Goal: Transaction & Acquisition: Purchase product/service

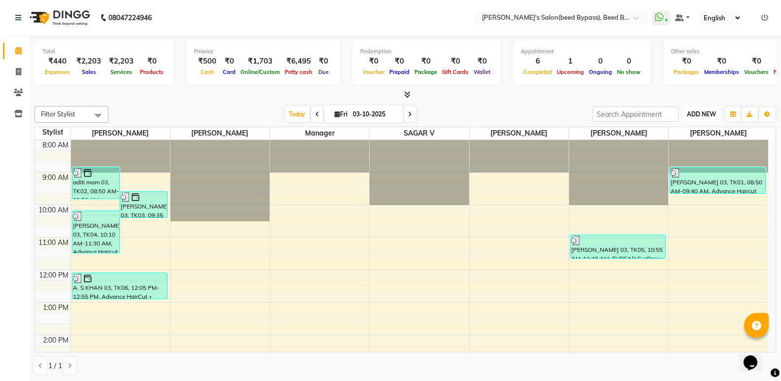
click at [694, 111] on span "ADD NEW" at bounding box center [701, 113] width 29 height 7
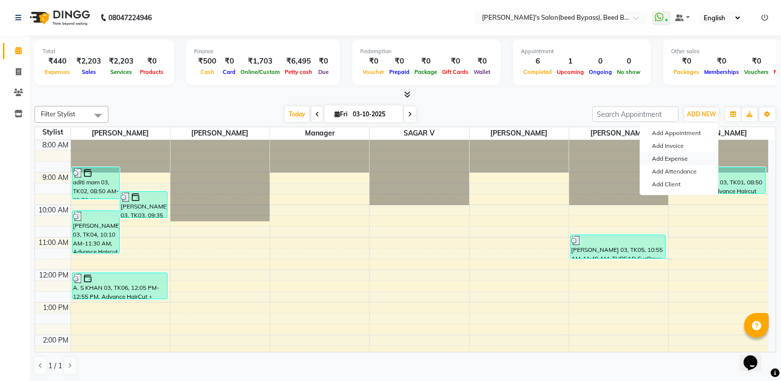
click at [674, 161] on link "Add Expense" at bounding box center [679, 158] width 78 height 13
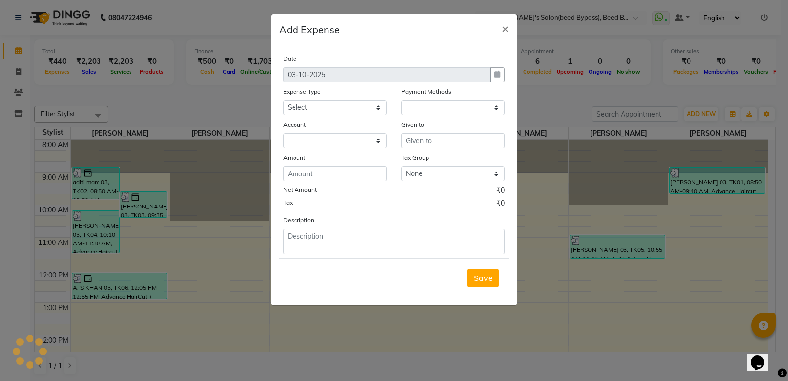
select select "1"
select select "2985"
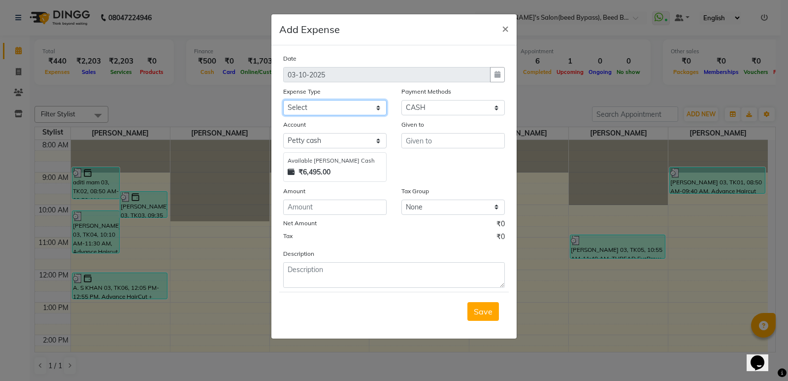
click at [377, 102] on select "Select Advance Salary BANK TRANFAR Cash transfer to hub Client Snacks DISTRIBUT…" at bounding box center [334, 107] width 103 height 15
select select "11130"
click at [283, 100] on select "Select Advance Salary BANK TRANFAR Cash transfer to hub Client Snacks DISTRIBUT…" at bounding box center [334, 107] width 103 height 15
click at [330, 205] on input "number" at bounding box center [334, 207] width 103 height 15
type input "50"
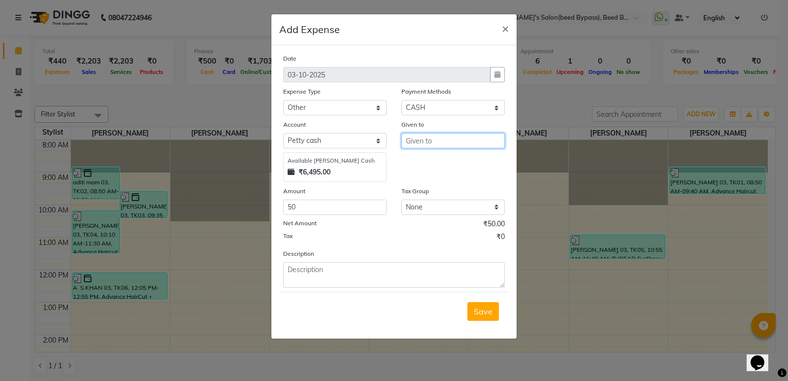
click at [429, 143] on input "text" at bounding box center [453, 140] width 103 height 15
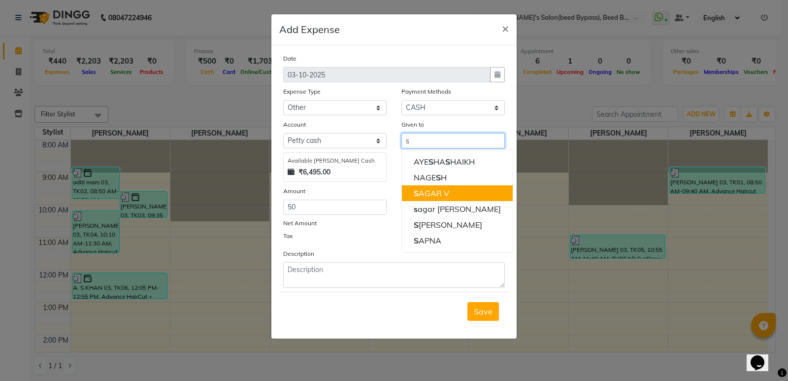
click at [453, 196] on button "S AGAR V" at bounding box center [457, 193] width 111 height 16
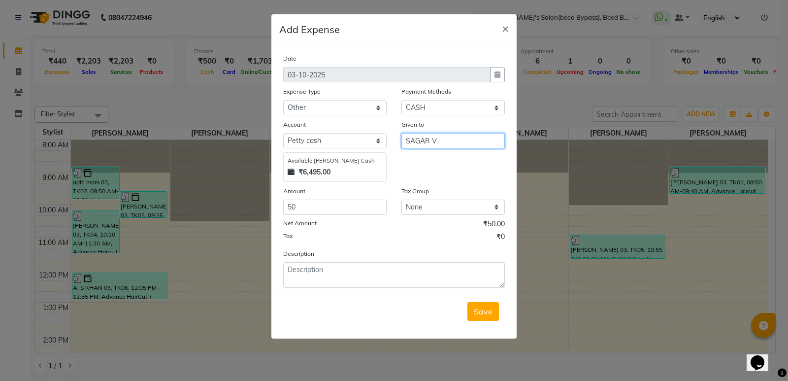
type input "SAGAR V"
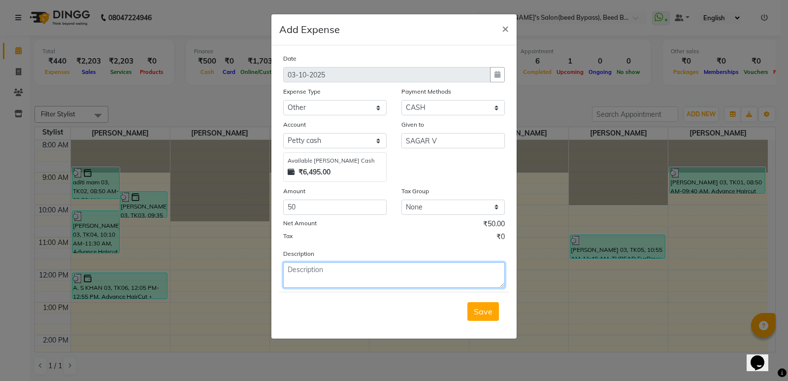
click at [306, 270] on textarea at bounding box center [394, 275] width 222 height 26
type textarea "petrol makeup vanetee"
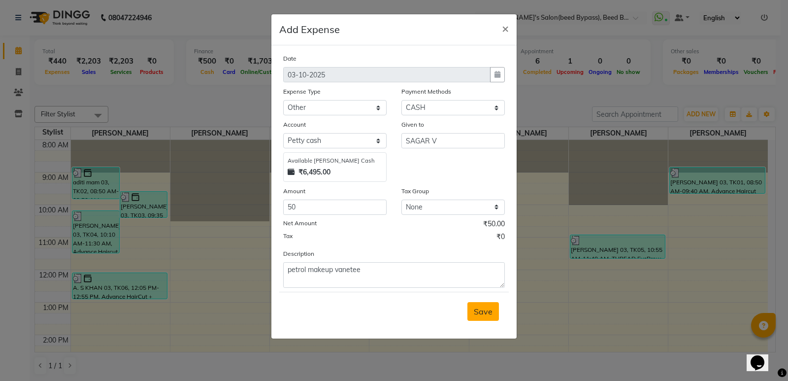
click at [492, 310] on span "Save" at bounding box center [483, 311] width 19 height 10
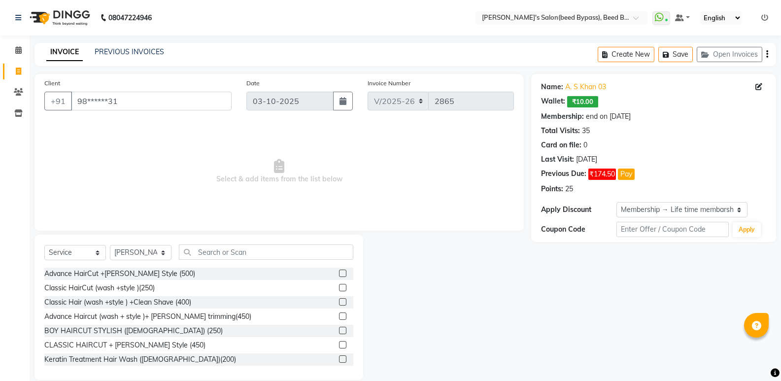
select select "4176"
select select "service"
select select "22808"
select select "1: Object"
click at [141, 101] on input "98******31" at bounding box center [151, 101] width 161 height 19
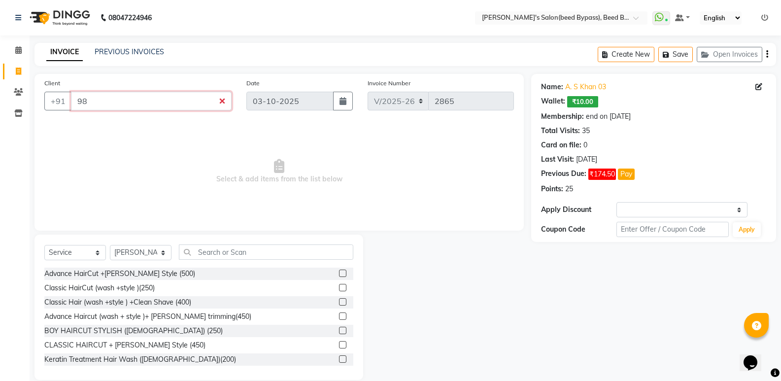
type input "9"
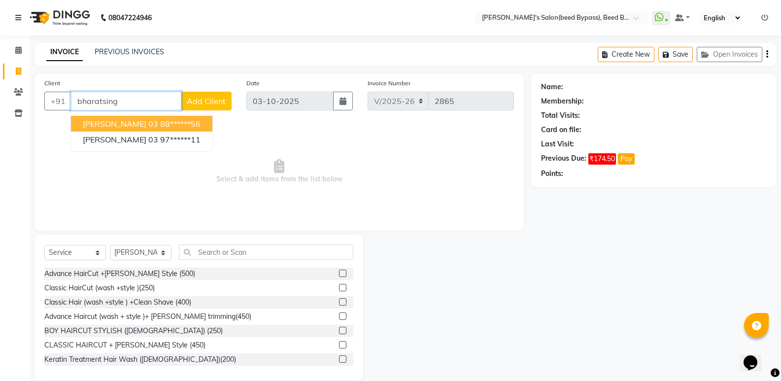
click at [140, 124] on span "bharatsingh rajput 03" at bounding box center [120, 124] width 75 height 10
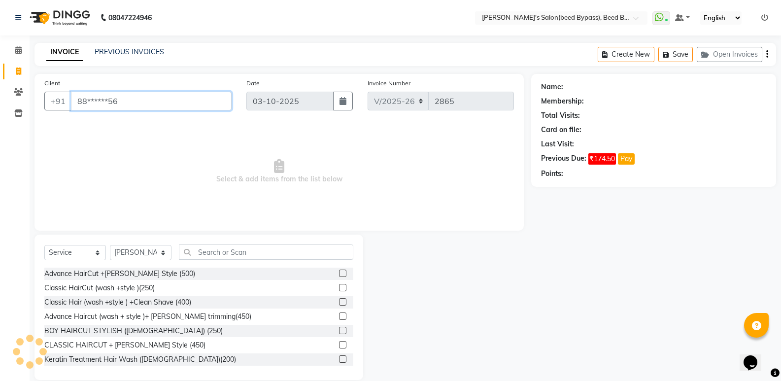
type input "88******56"
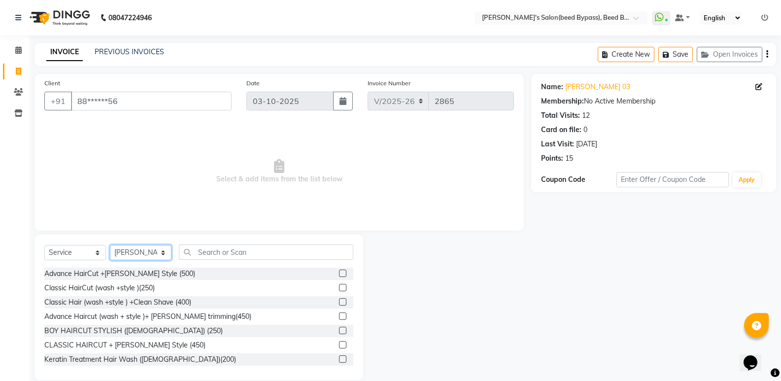
click at [160, 256] on select "Select Stylist AYESHA SHAIKH manager NAGESH PAVAN SAGAR V sagar varpe SAHIL SAP…" at bounding box center [141, 252] width 62 height 15
select select "28787"
click at [110, 245] on select "Select Stylist AYESHA SHAIKH manager NAGESH PAVAN SAGAR V sagar varpe SAHIL SAP…" at bounding box center [141, 252] width 62 height 15
click at [235, 251] on input "text" at bounding box center [266, 251] width 174 height 15
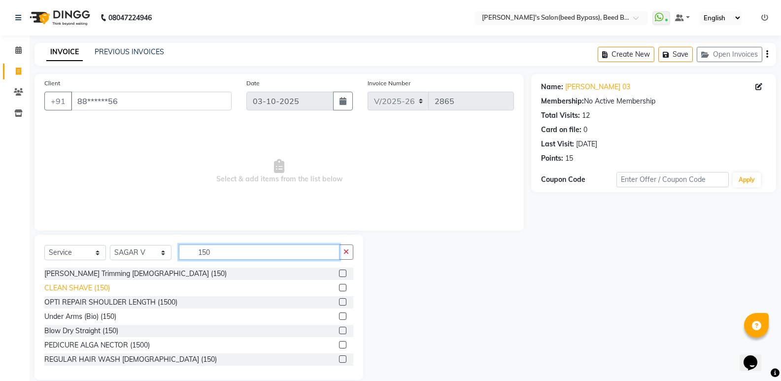
type input "150"
click at [88, 287] on div "CLEAN SHAVE (150)" at bounding box center [77, 288] width 66 height 10
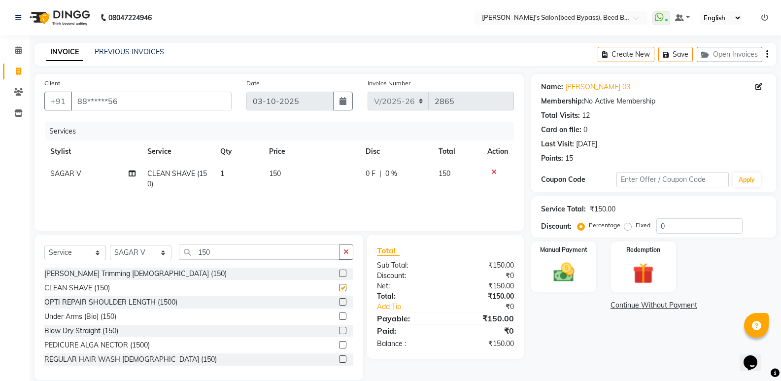
checkbox input "false"
click at [223, 252] on input "150" at bounding box center [259, 251] width 161 height 15
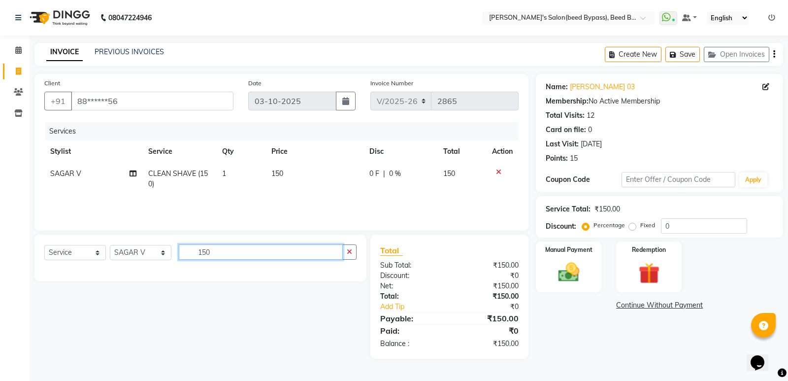
type input "150"
click at [317, 15] on nav "08047224946 Select Location × Girja's Salon(beed Bypass), Beed Bypass WhatsApp …" at bounding box center [394, 17] width 788 height 35
click at [563, 276] on img at bounding box center [568, 272] width 35 height 25
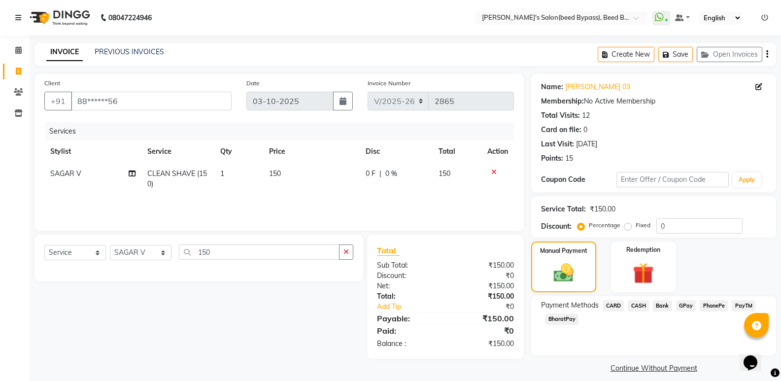
click at [641, 306] on span "CASH" at bounding box center [638, 305] width 21 height 11
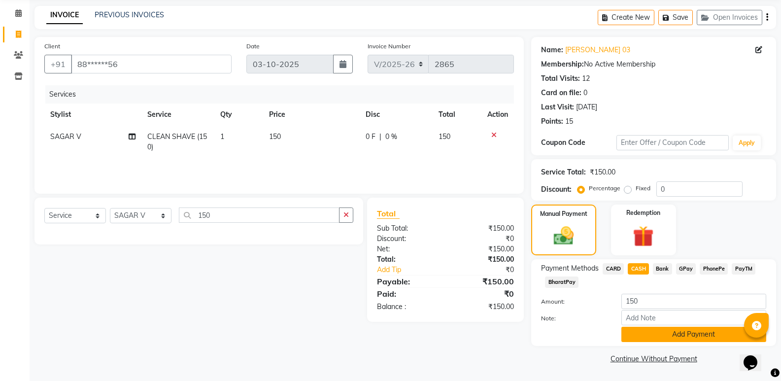
click at [658, 327] on button "Add Payment" at bounding box center [693, 334] width 145 height 15
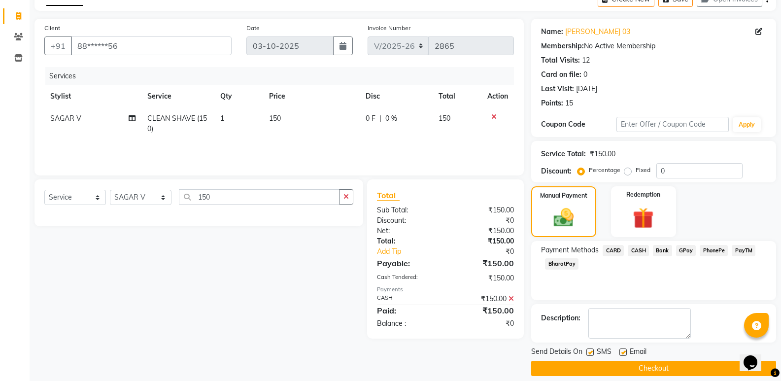
scroll to position [65, 0]
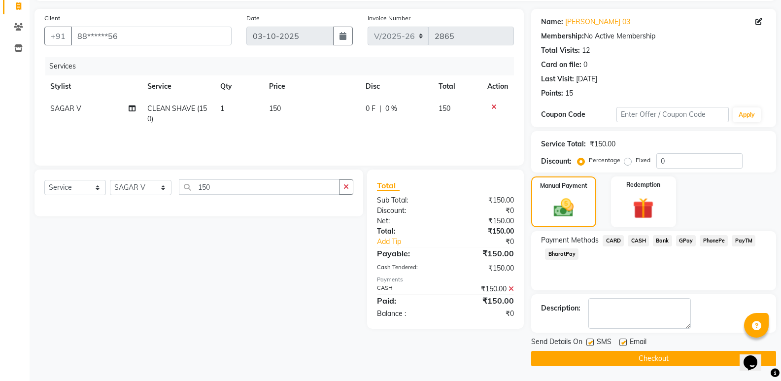
click at [699, 364] on button "Checkout" at bounding box center [653, 358] width 245 height 15
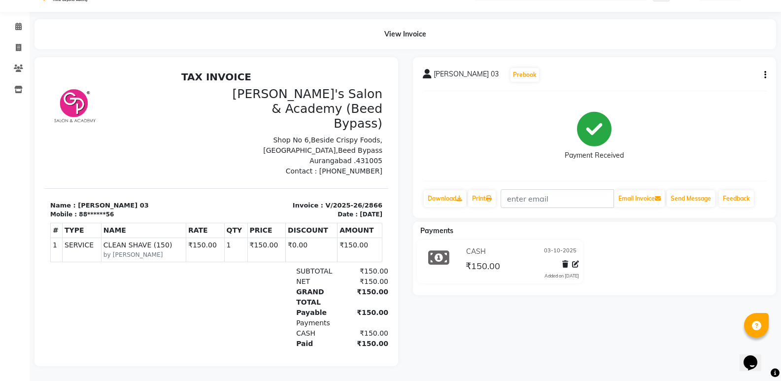
scroll to position [31, 0]
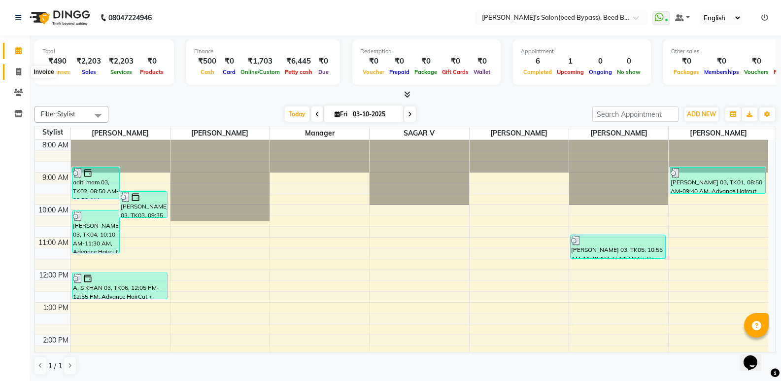
click at [19, 70] on icon at bounding box center [18, 71] width 5 height 7
select select "service"
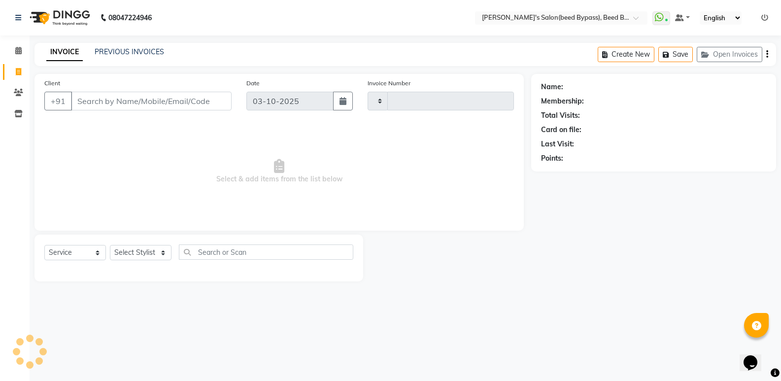
type input "2867"
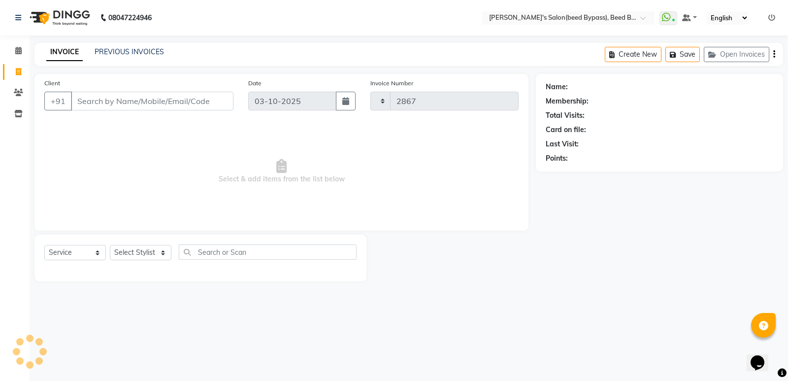
select select "4176"
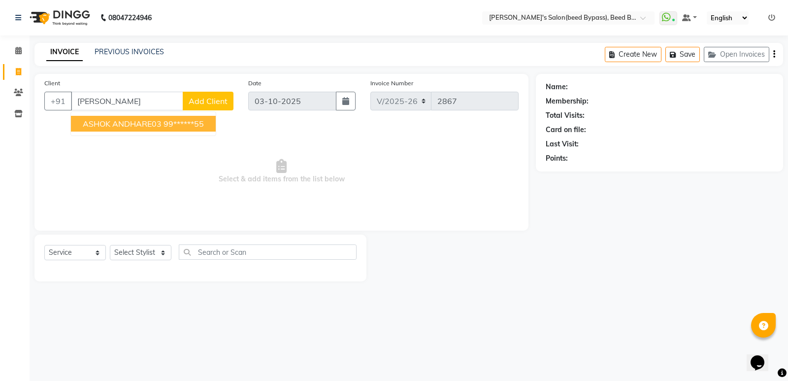
click at [133, 129] on button "ASHOK ANDHARE03 99******55" at bounding box center [143, 124] width 145 height 16
type input "99******55"
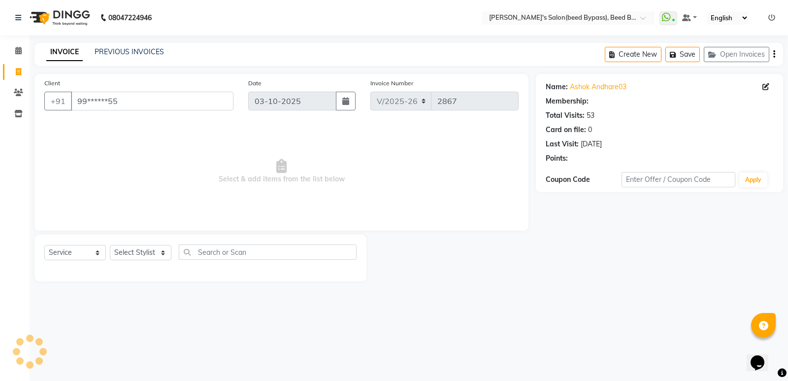
select select "1: Object"
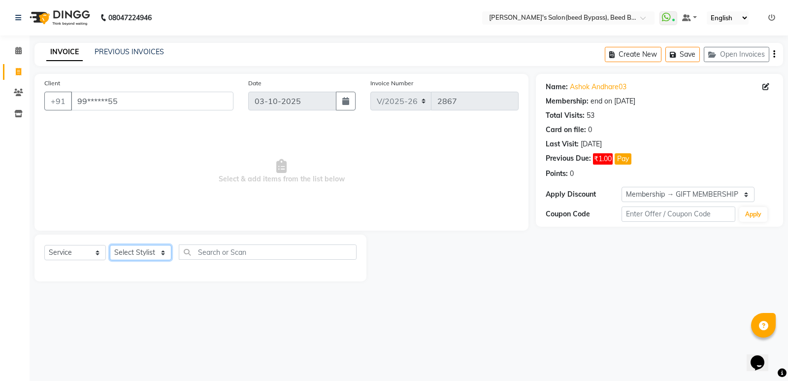
click at [142, 254] on select "Select Stylist AYESHA SHAIKH manager NAGESH PAVAN SAGAR V sagar varpe SAHIL SAP…" at bounding box center [141, 252] width 62 height 15
click at [769, 85] on icon at bounding box center [766, 86] width 7 height 7
select select "22"
select select "male"
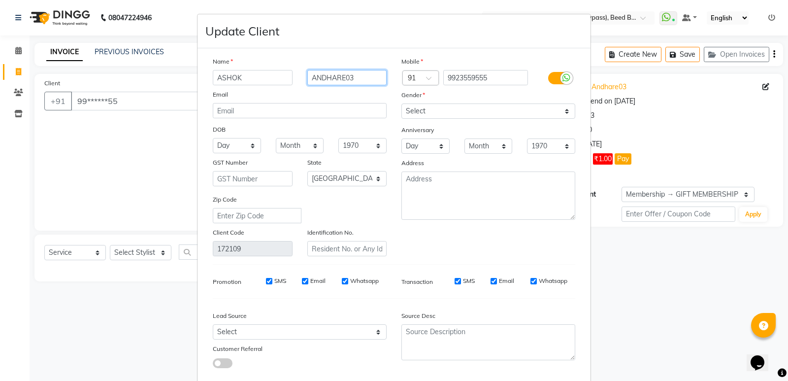
click at [340, 76] on input "ANDHARE03" at bounding box center [347, 77] width 80 height 15
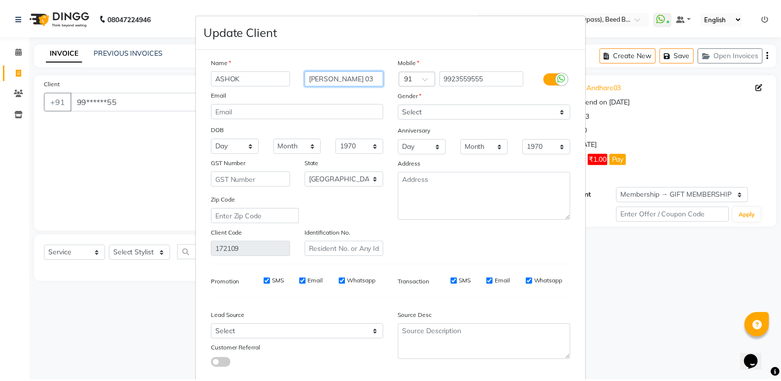
scroll to position [56, 0]
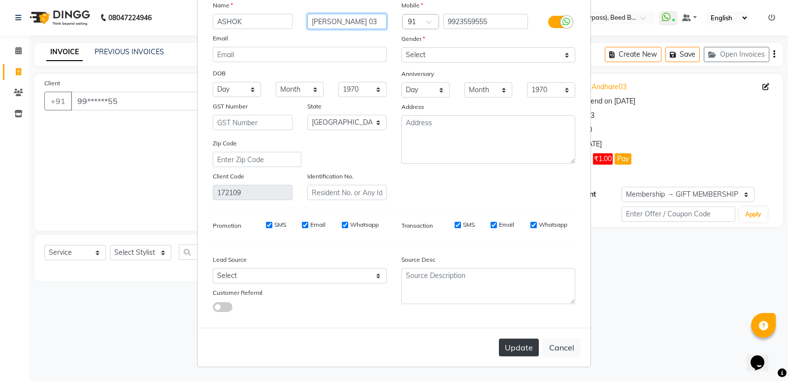
type input "[PERSON_NAME] 03"
click at [514, 347] on button "Update" at bounding box center [519, 347] width 40 height 18
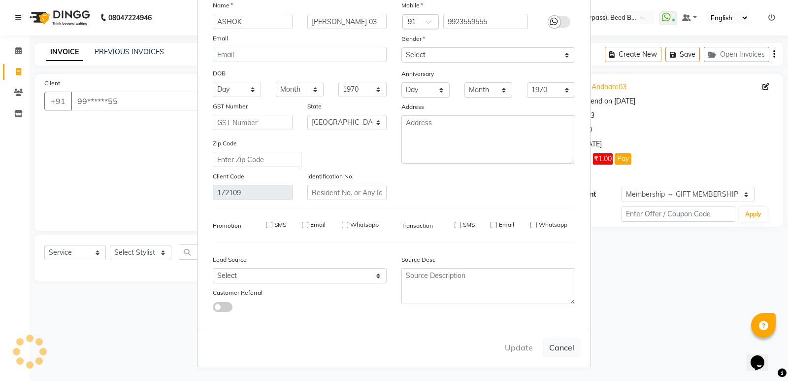
select select
select select "null"
select select
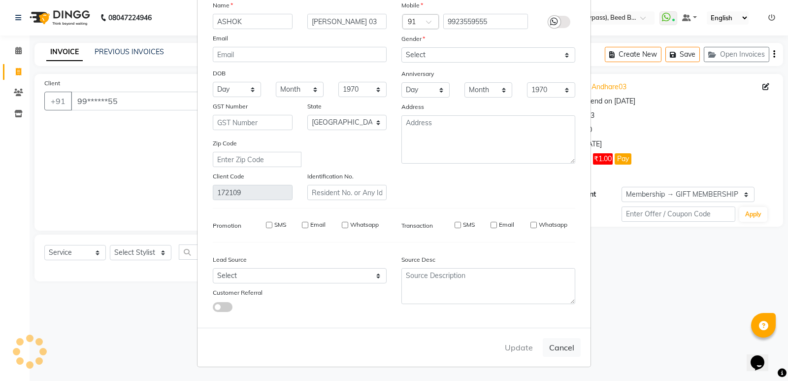
select select
checkbox input "false"
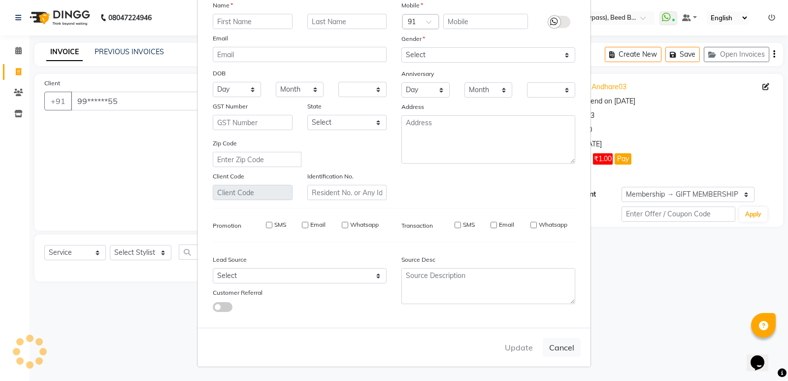
checkbox input "false"
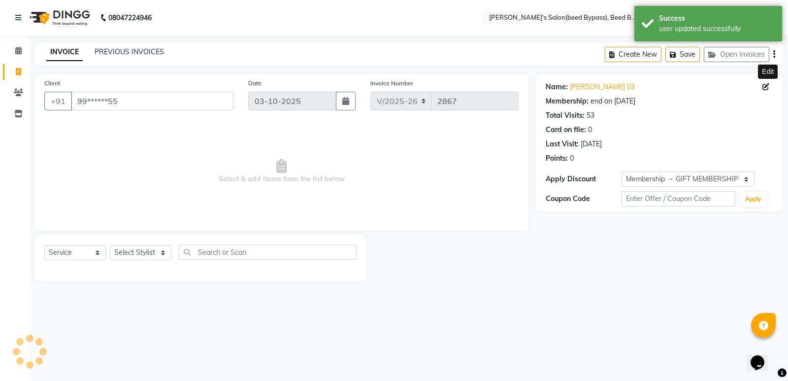
select select "2: Object"
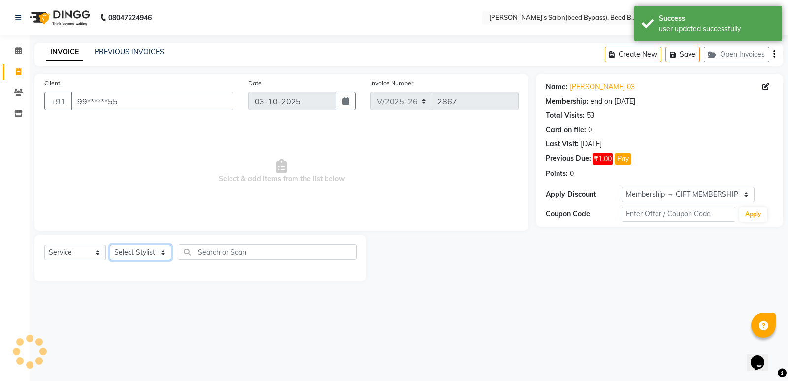
click at [159, 254] on select "Select Stylist AYESHA SHAIKH manager NAGESH PAVAN SAGAR V sagar varpe SAHIL SAP…" at bounding box center [141, 252] width 62 height 15
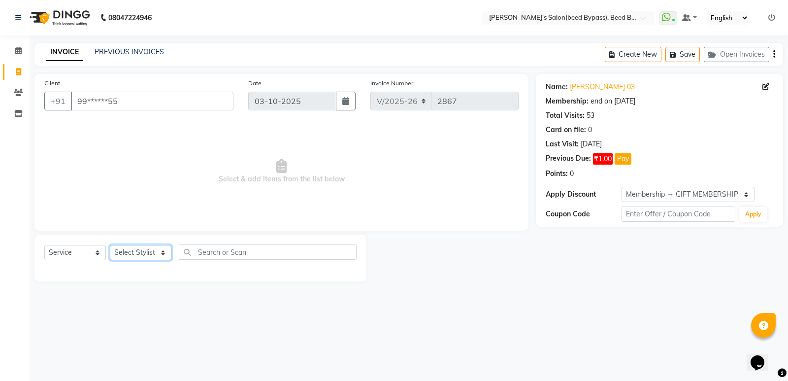
select select "22808"
click at [110, 245] on select "Select Stylist AYESHA SHAIKH manager NAGESH PAVAN SAGAR V sagar varpe SAHIL SAP…" at bounding box center [141, 252] width 62 height 15
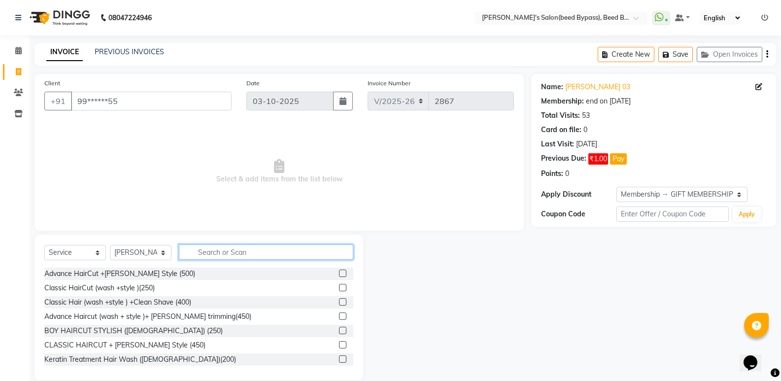
click at [248, 252] on input "text" at bounding box center [266, 251] width 174 height 15
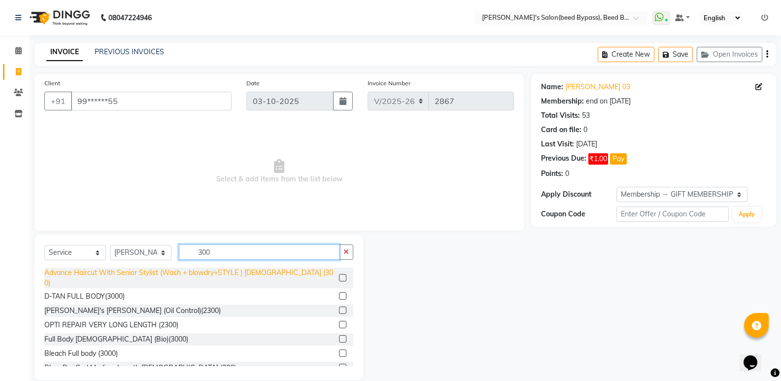
type input "300"
click at [197, 275] on div "Advance Haircut With Senior Stylist (Wash + blowdry+STYLE ) MALE (300)" at bounding box center [189, 278] width 291 height 21
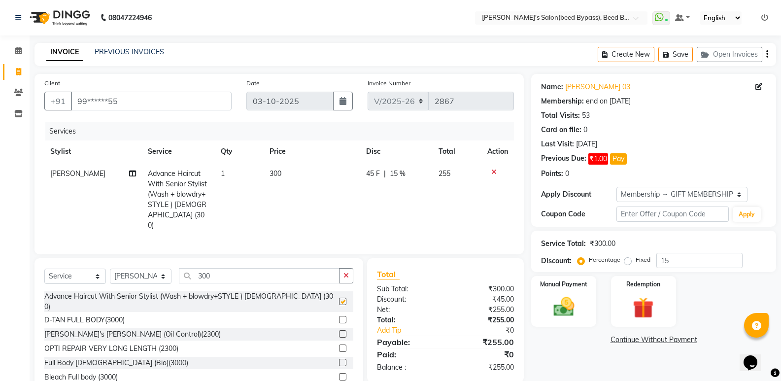
checkbox input "false"
click at [565, 311] on img at bounding box center [563, 306] width 35 height 25
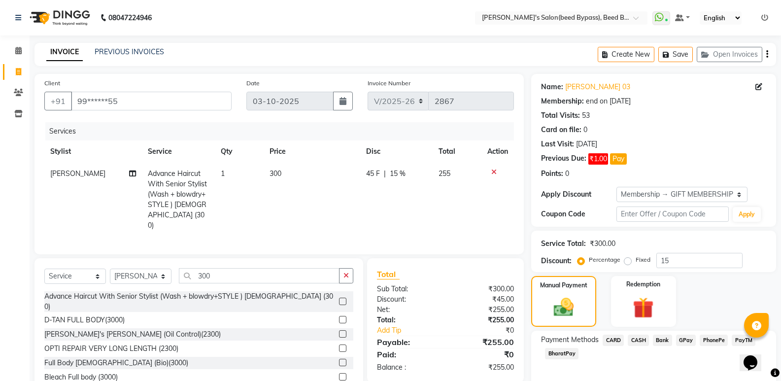
scroll to position [44, 0]
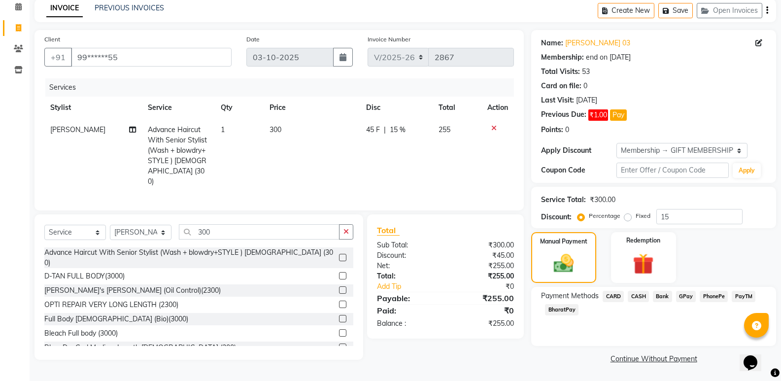
click at [719, 297] on span "PhonePe" at bounding box center [714, 296] width 28 height 11
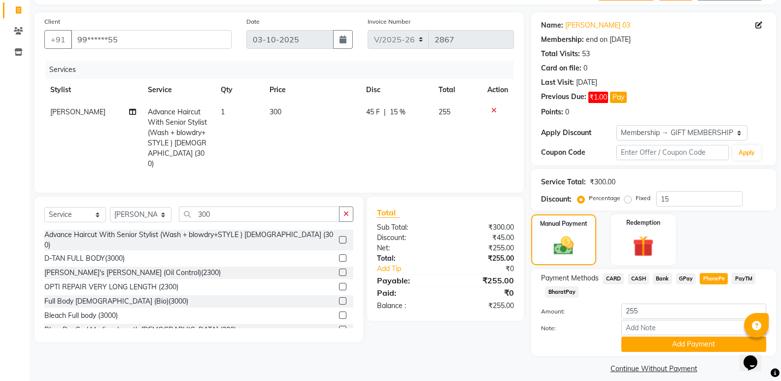
scroll to position [71, 0]
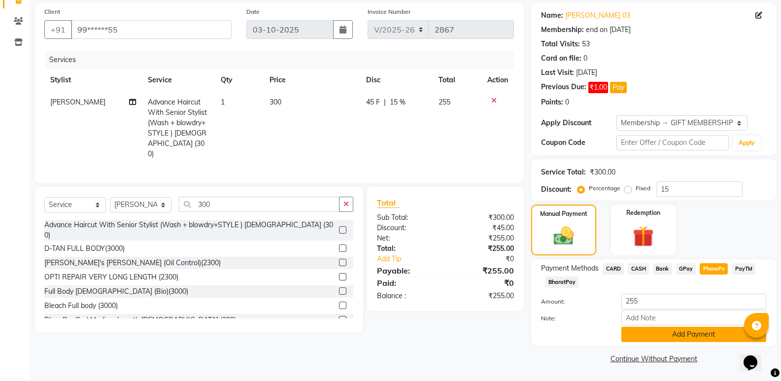
click at [689, 336] on button "Add Payment" at bounding box center [693, 334] width 145 height 15
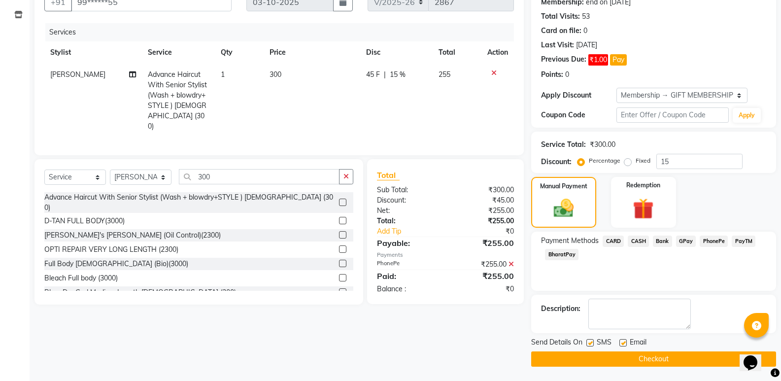
scroll to position [100, 0]
click at [672, 361] on button "Checkout" at bounding box center [653, 358] width 245 height 15
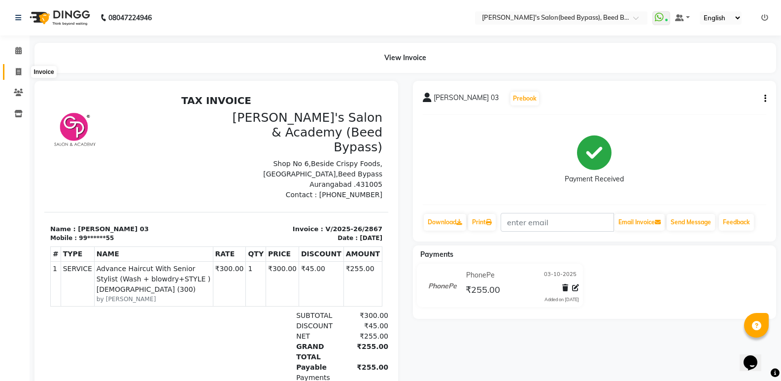
click at [19, 72] on icon at bounding box center [18, 71] width 5 height 7
select select "service"
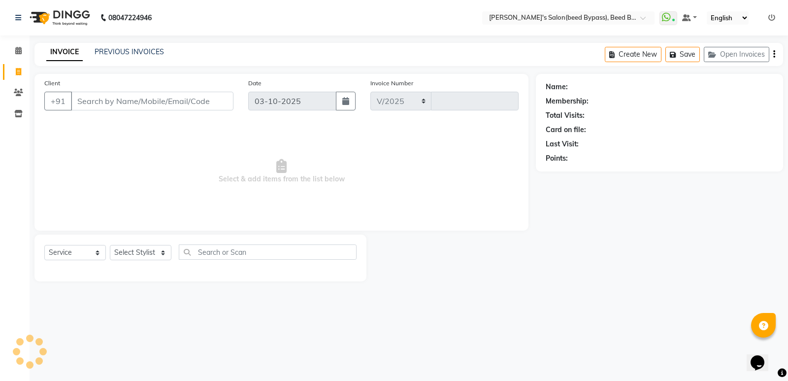
select select "4176"
type input "2868"
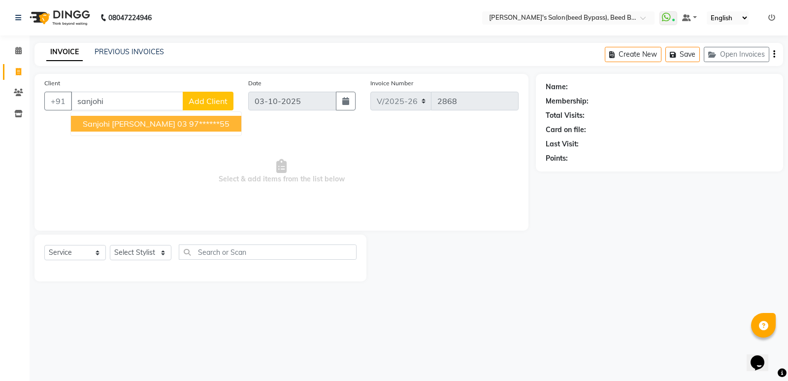
drag, startPoint x: 131, startPoint y: 120, endPoint x: 135, endPoint y: 130, distance: 10.8
click at [131, 124] on span "sanjohi [PERSON_NAME] 03" at bounding box center [135, 124] width 104 height 10
type input "97******55"
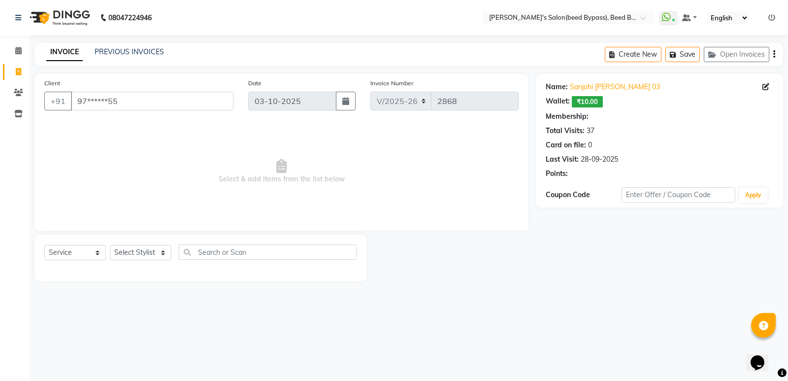
select select "1: Object"
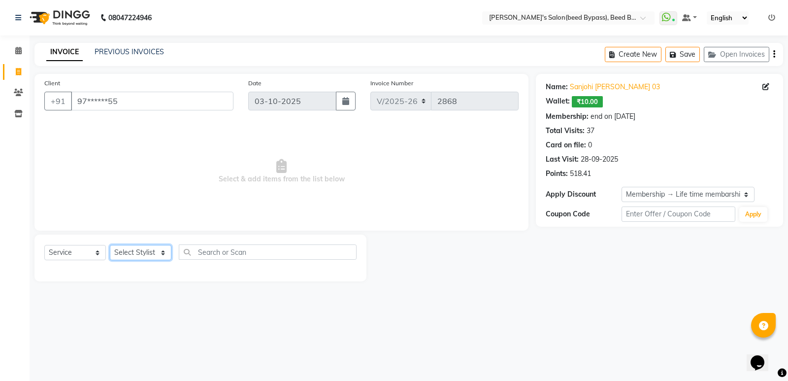
click at [135, 253] on select "Select Stylist AYESHA SHAIKH manager NAGESH PAVAN SAGAR V sagar varpe SAHIL SAP…" at bounding box center [141, 252] width 62 height 15
select select "22808"
click at [110, 245] on select "Select Stylist AYESHA SHAIKH manager NAGESH PAVAN SAGAR V sagar varpe SAHIL SAP…" at bounding box center [141, 252] width 62 height 15
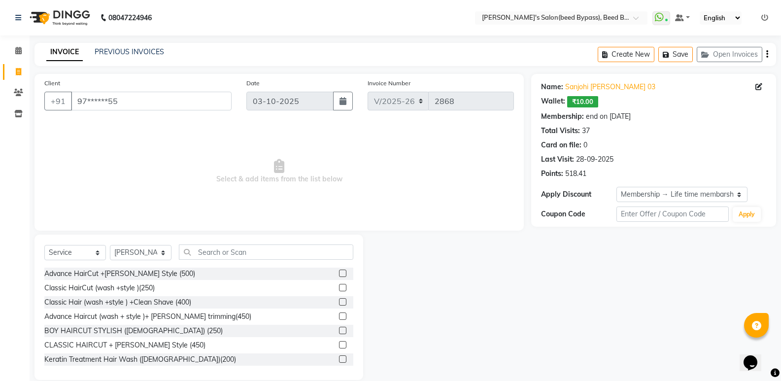
click at [221, 242] on div "Select Service Product Membership Package Voucher Prepaid Gift Card Select Styl…" at bounding box center [198, 307] width 329 height 145
click at [291, 251] on input "text" at bounding box center [266, 251] width 174 height 15
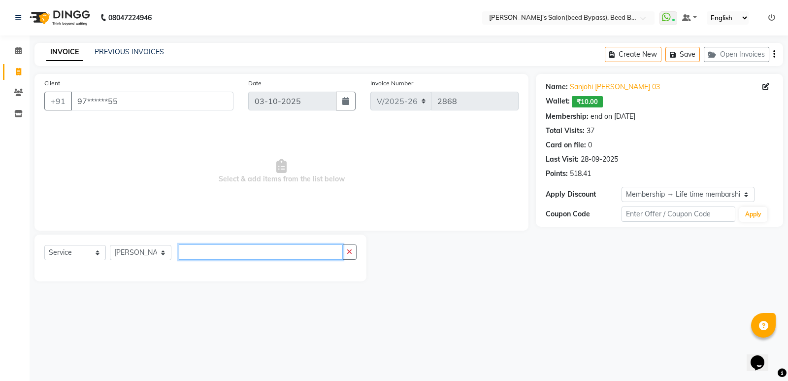
click at [202, 255] on input "text" at bounding box center [261, 251] width 164 height 15
type input "1"
click at [154, 254] on select "Select Stylist AYESHA SHAIKH manager NAGESH PAVAN SAGAR V sagar varpe SAHIL SAP…" at bounding box center [141, 252] width 62 height 15
click at [226, 261] on div "Select Service Product Membership Package Voucher Prepaid Gift Card Select Styl…" at bounding box center [200, 255] width 312 height 23
click at [92, 252] on select "Select Service Product Membership Package Voucher Prepaid Gift Card" at bounding box center [75, 252] width 62 height 15
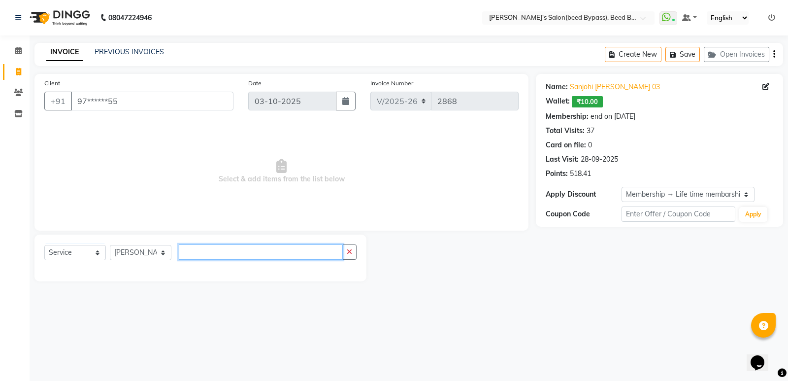
click at [227, 254] on input "text" at bounding box center [261, 251] width 164 height 15
type input "1"
click at [185, 252] on input "text" at bounding box center [261, 251] width 164 height 15
click at [225, 253] on input "text" at bounding box center [261, 251] width 164 height 15
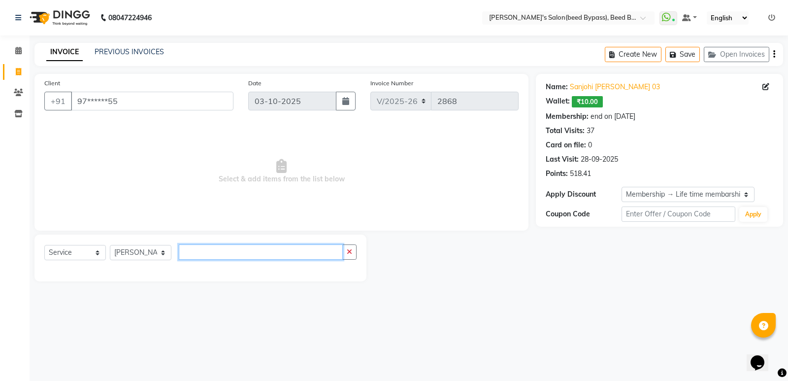
click at [225, 253] on input "text" at bounding box center [261, 251] width 164 height 15
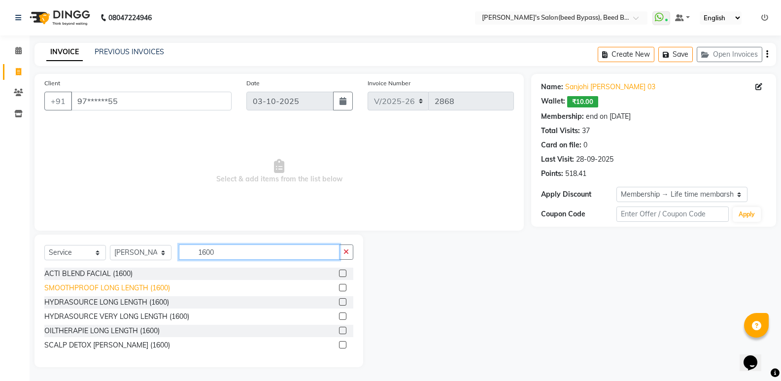
type input "1600"
click at [82, 287] on div "SMOOTHPROOF LONG LENGTH (1600)" at bounding box center [107, 288] width 126 height 10
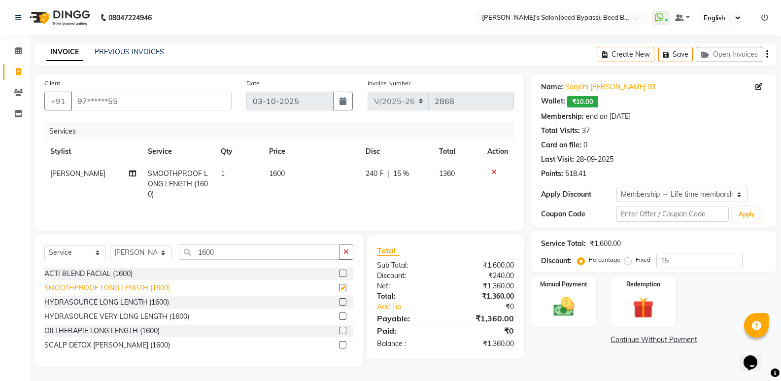
checkbox input "false"
click at [234, 255] on input "1600" at bounding box center [259, 251] width 161 height 15
type input "1"
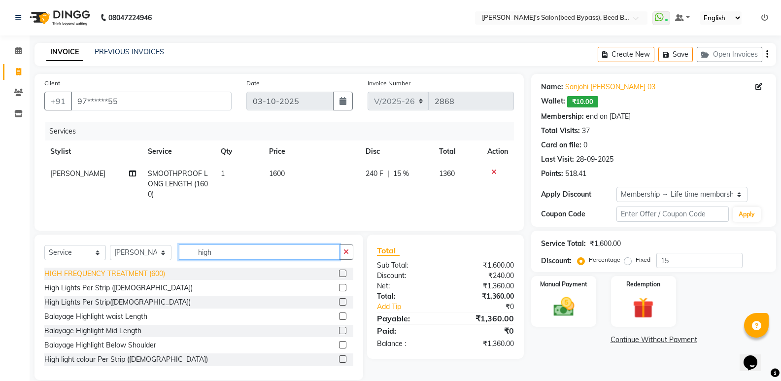
type input "high"
click at [160, 274] on div "HIGH FREQUENCY TREATMENT (600)" at bounding box center [104, 273] width 121 height 10
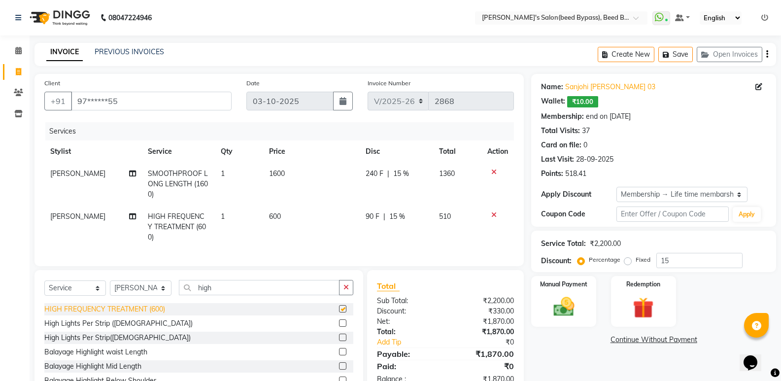
checkbox input "false"
click at [493, 172] on icon at bounding box center [493, 171] width 5 height 7
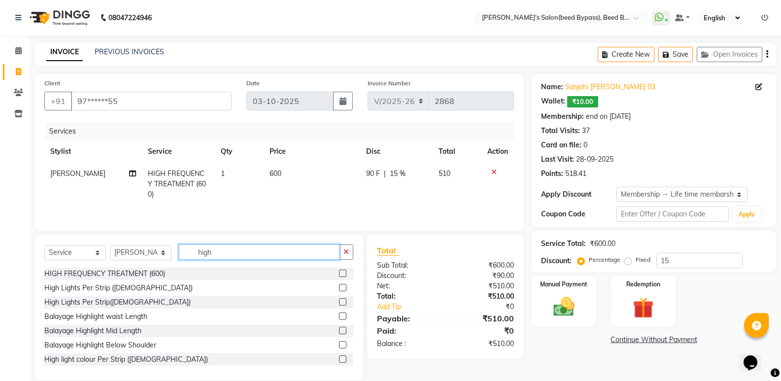
click at [222, 248] on input "high" at bounding box center [259, 251] width 161 height 15
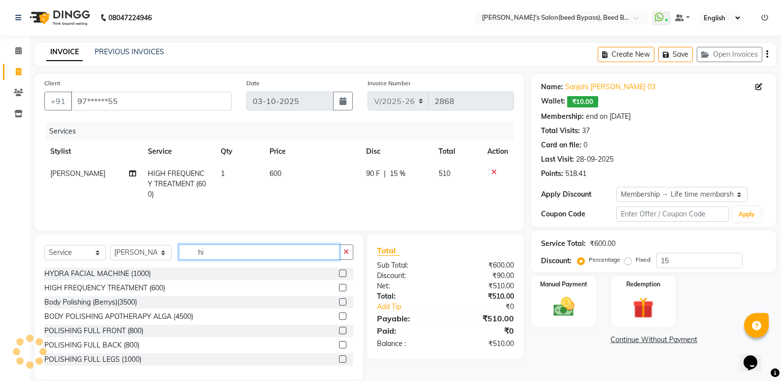
type input "h"
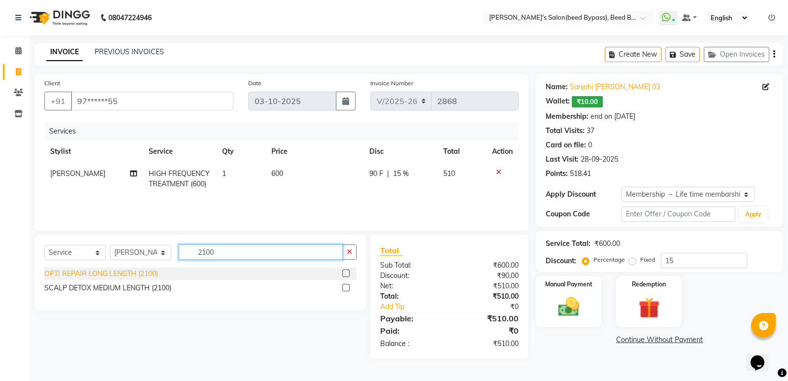
type input "2100"
click at [102, 271] on div "OPTI REPAIR LONG LENGTH (2100)" at bounding box center [101, 273] width 114 height 10
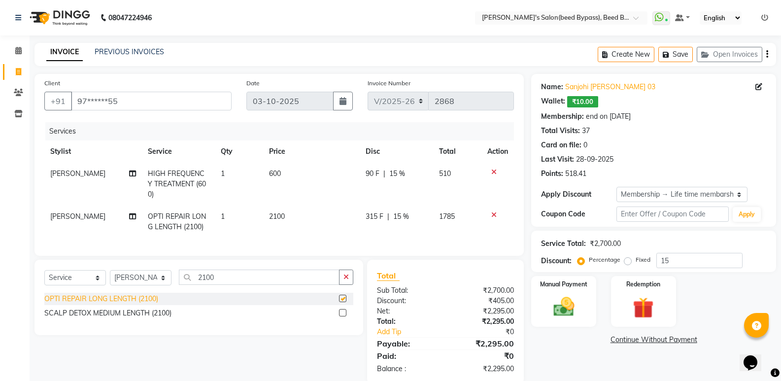
checkbox input "false"
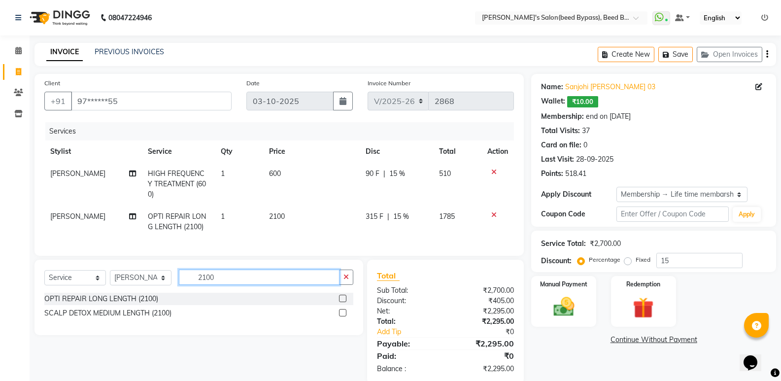
click at [216, 269] on input "2100" at bounding box center [259, 276] width 161 height 15
type input "2"
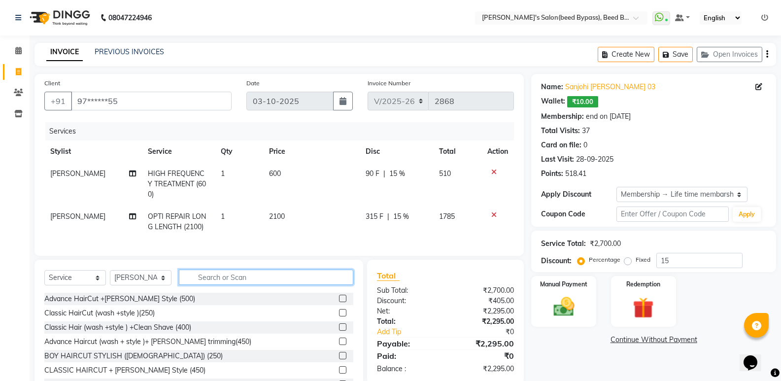
click at [239, 269] on input "text" at bounding box center [266, 276] width 174 height 15
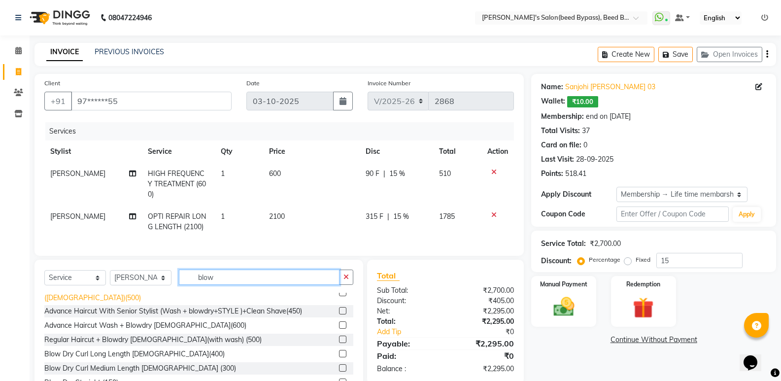
scroll to position [49, 0]
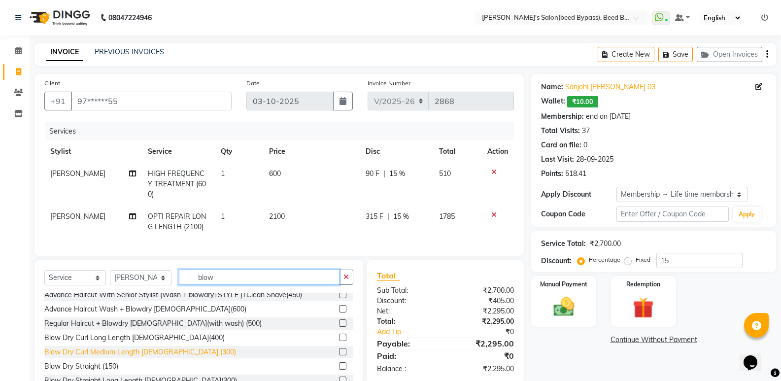
type input "blow"
click at [180, 347] on div "Blow Dry Curl Medium Length [DEMOGRAPHIC_DATA] (300)" at bounding box center [140, 352] width 192 height 10
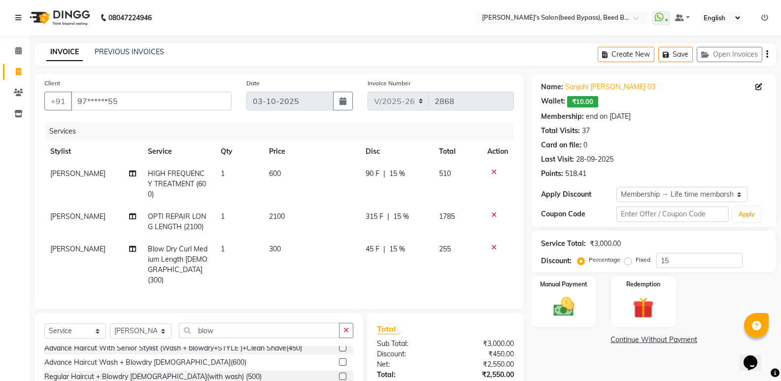
checkbox input "false"
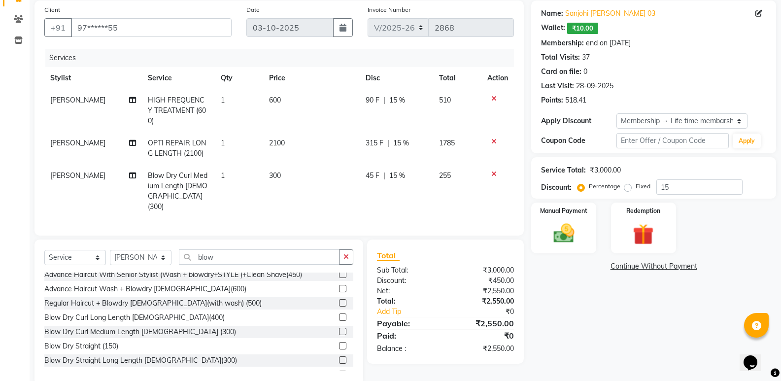
scroll to position [79, 0]
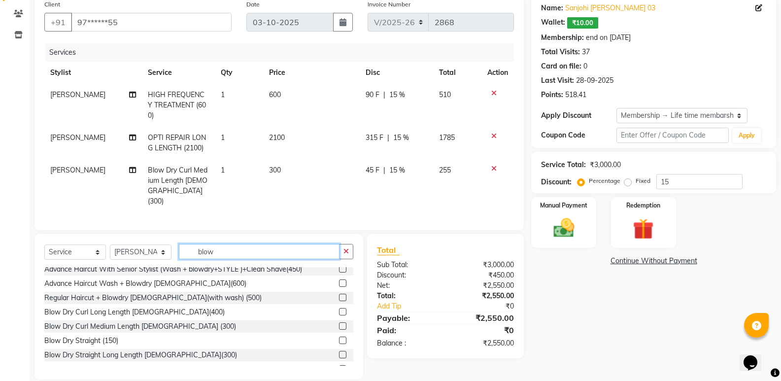
click at [226, 244] on input "blow" at bounding box center [259, 251] width 161 height 15
type input "b"
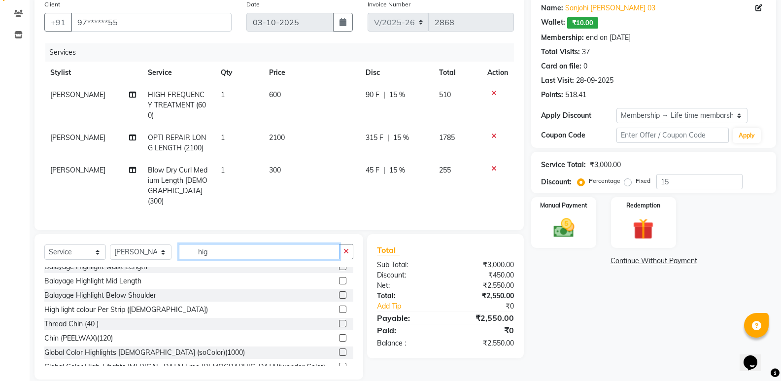
scroll to position [30, 0]
type input "h"
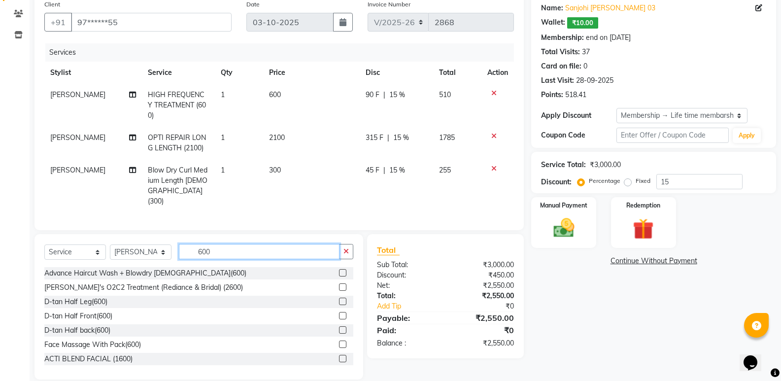
scroll to position [30, 0]
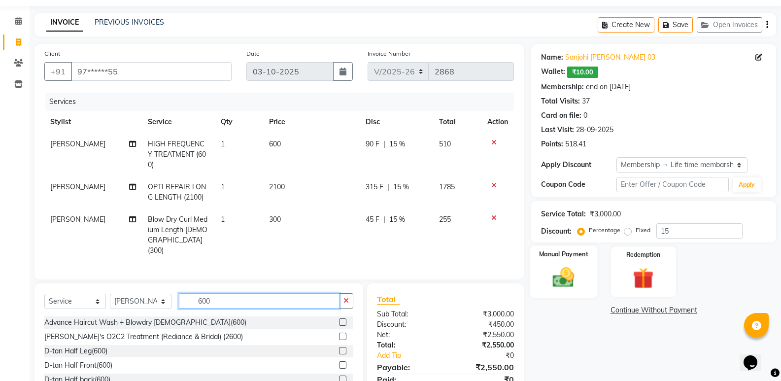
type input "600"
click at [564, 284] on img at bounding box center [563, 277] width 35 height 25
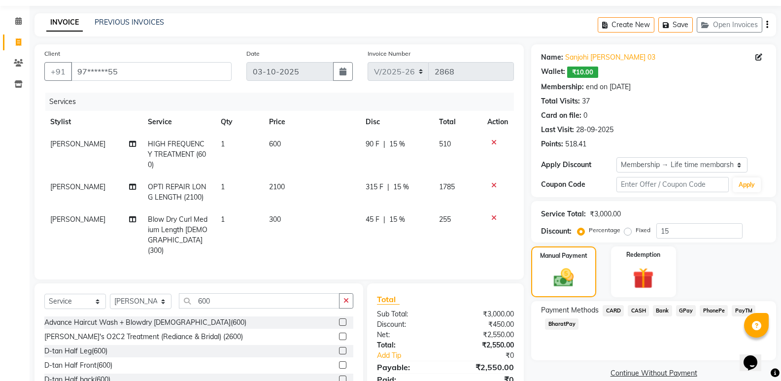
scroll to position [79, 0]
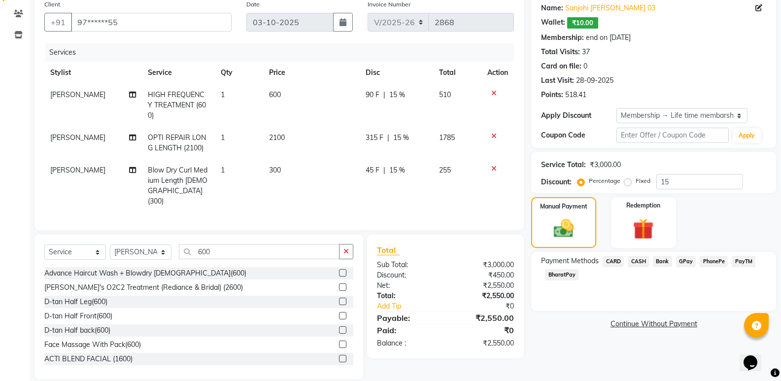
click at [714, 259] on span "PhonePe" at bounding box center [714, 261] width 28 height 11
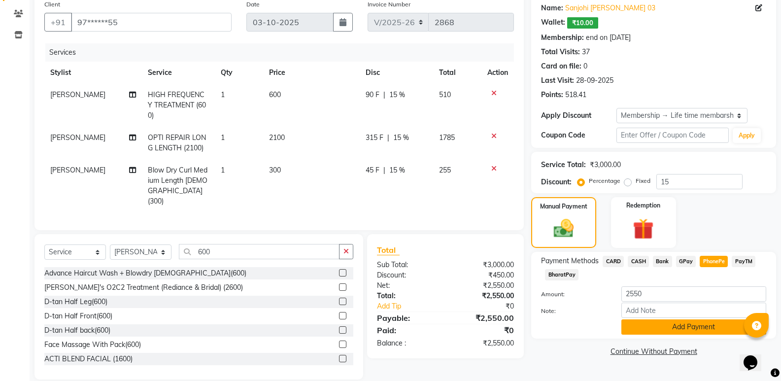
click at [690, 328] on button "Add Payment" at bounding box center [693, 326] width 145 height 15
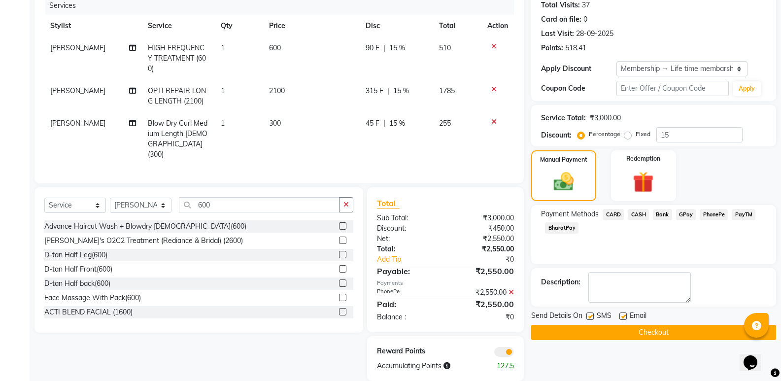
scroll to position [127, 0]
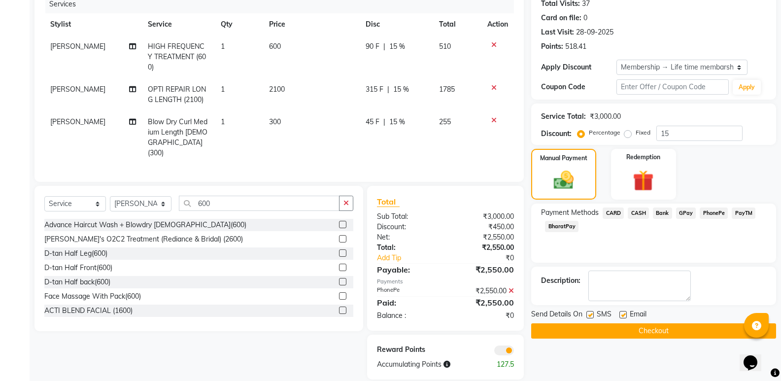
click at [675, 334] on button "Checkout" at bounding box center [653, 330] width 245 height 15
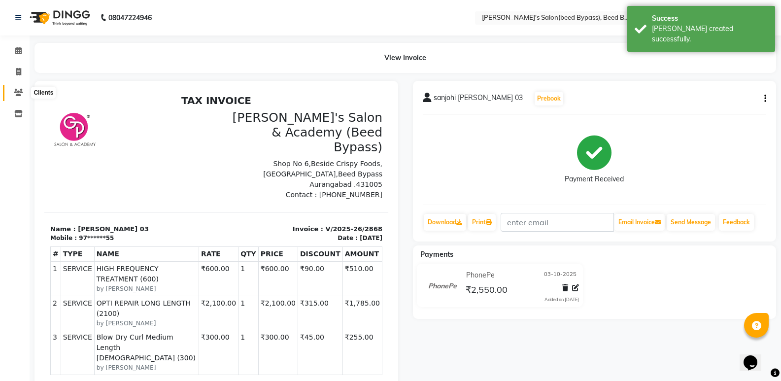
click at [20, 89] on icon at bounding box center [18, 92] width 9 height 7
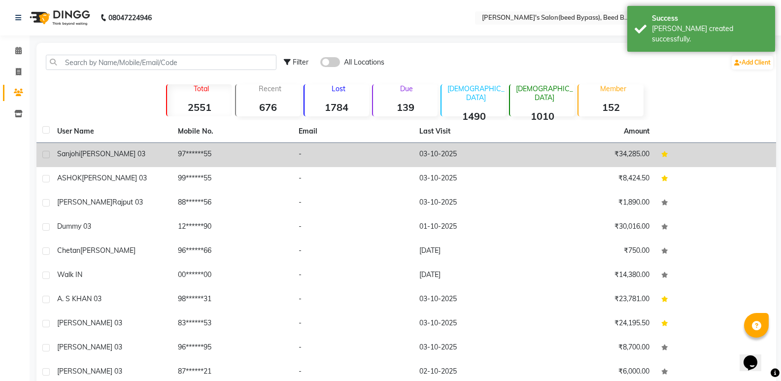
click at [96, 151] on span "[PERSON_NAME] 03" at bounding box center [112, 153] width 65 height 9
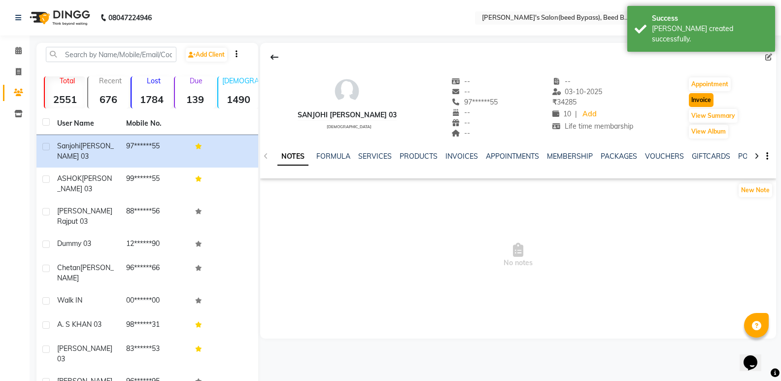
click at [700, 100] on button "Invoice" at bounding box center [701, 100] width 25 height 14
select select "service"
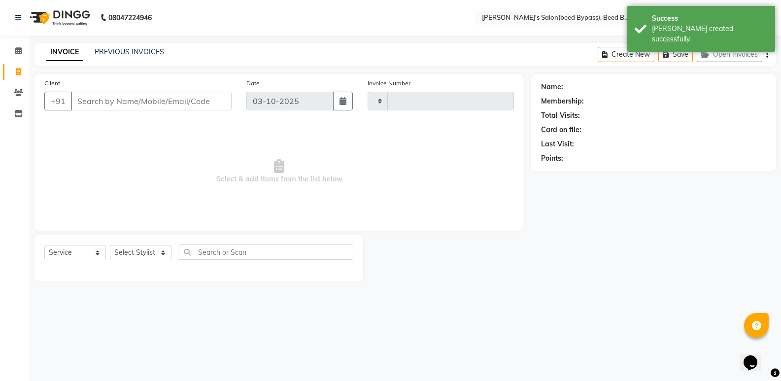
type input "2869"
select select "4176"
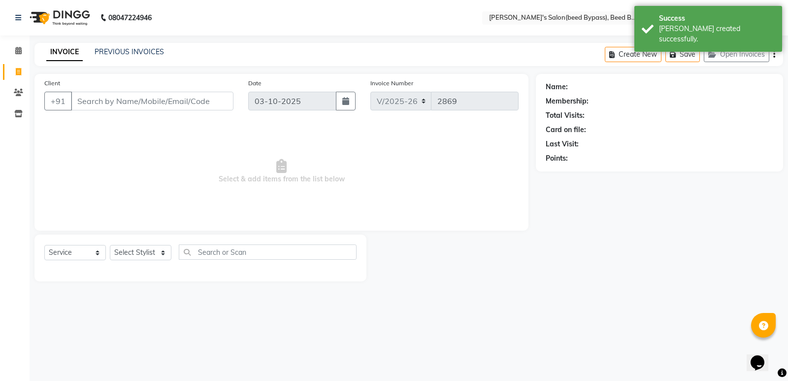
type input "97******55"
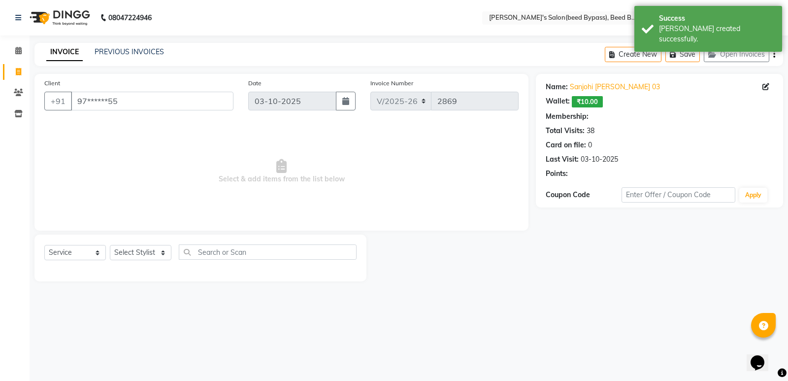
select select "1: Object"
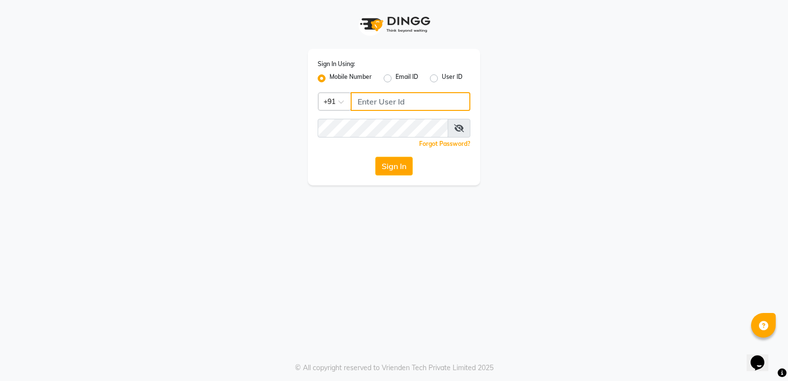
type input "7888039666"
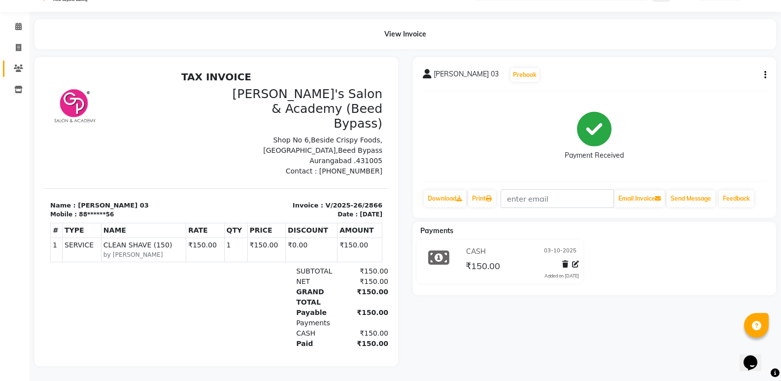
scroll to position [31, 0]
click at [22, 42] on span at bounding box center [18, 47] width 17 height 11
select select "service"
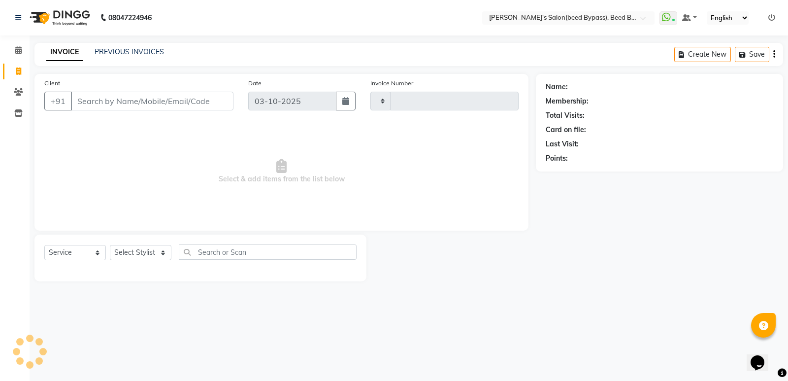
type input "2867"
select select "4176"
click at [18, 90] on icon at bounding box center [18, 91] width 9 height 7
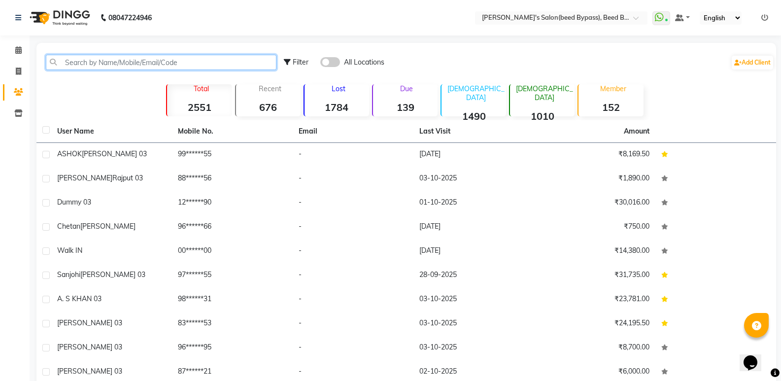
click at [119, 62] on input "text" at bounding box center [161, 62] width 231 height 15
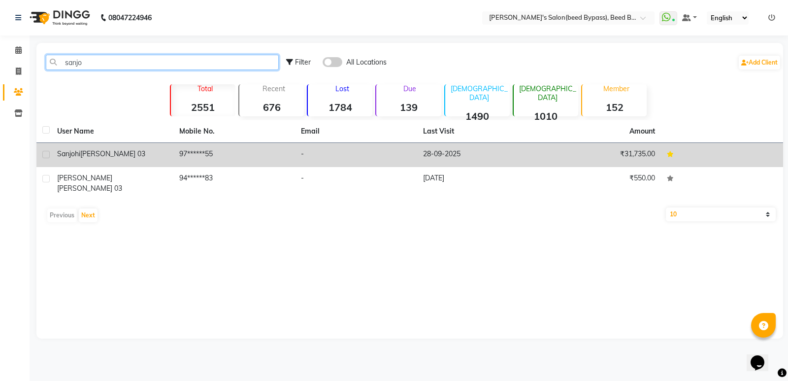
type input "sanjo"
click at [87, 154] on span "[PERSON_NAME] 03" at bounding box center [112, 153] width 65 height 9
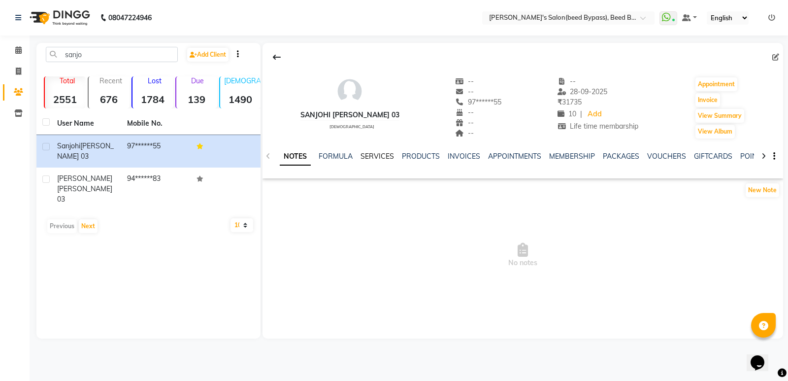
click at [389, 152] on link "SERVICES" at bounding box center [378, 156] width 34 height 9
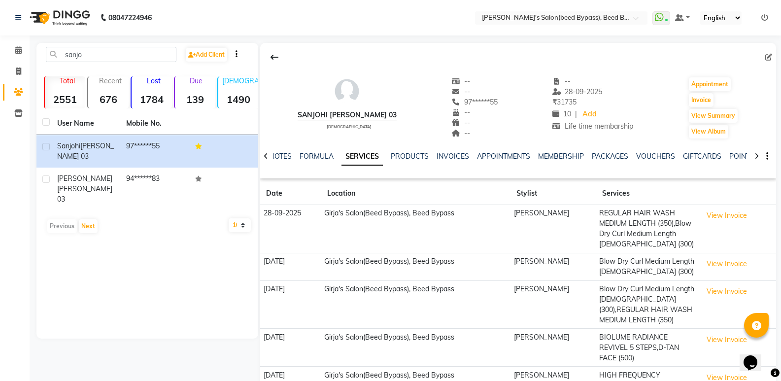
scroll to position [35, 0]
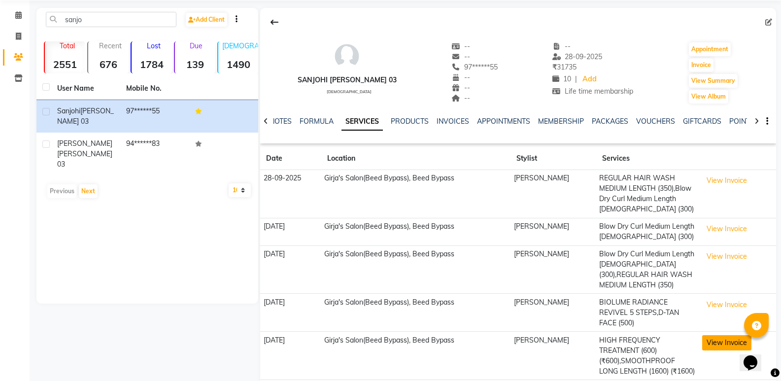
click at [709, 335] on button "View Invoice" at bounding box center [726, 342] width 49 height 15
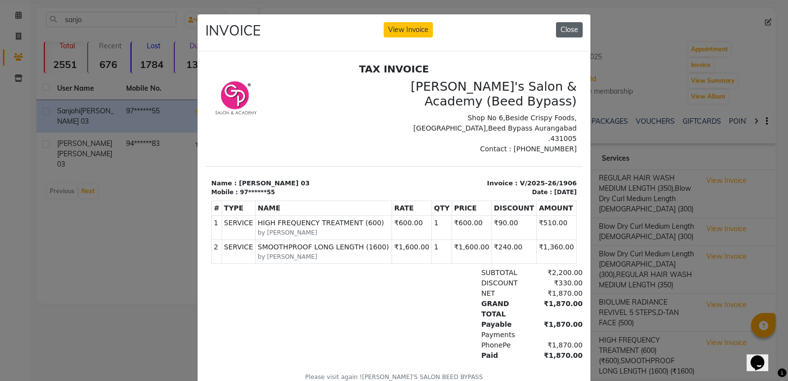
click at [564, 26] on button "Close" at bounding box center [569, 29] width 27 height 15
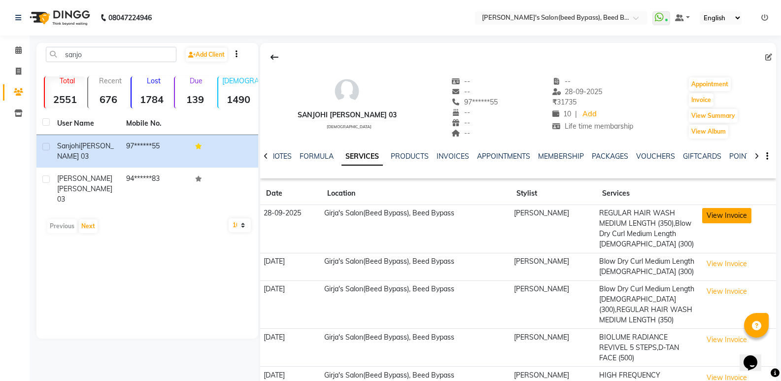
click at [723, 215] on button "View Invoice" at bounding box center [726, 215] width 49 height 15
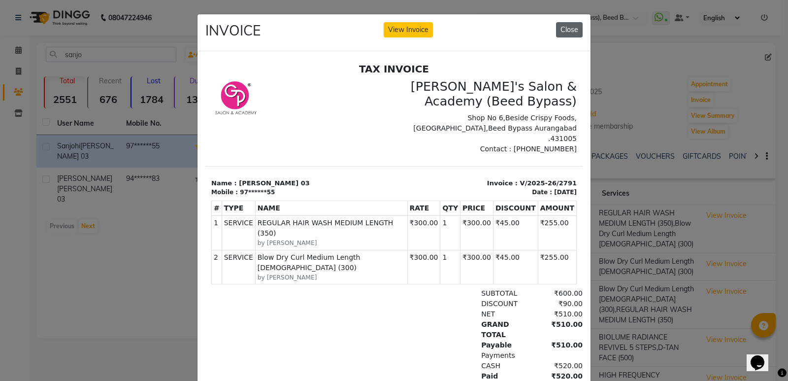
click at [560, 32] on button "Close" at bounding box center [569, 29] width 27 height 15
